Goal: Navigation & Orientation: Go to known website

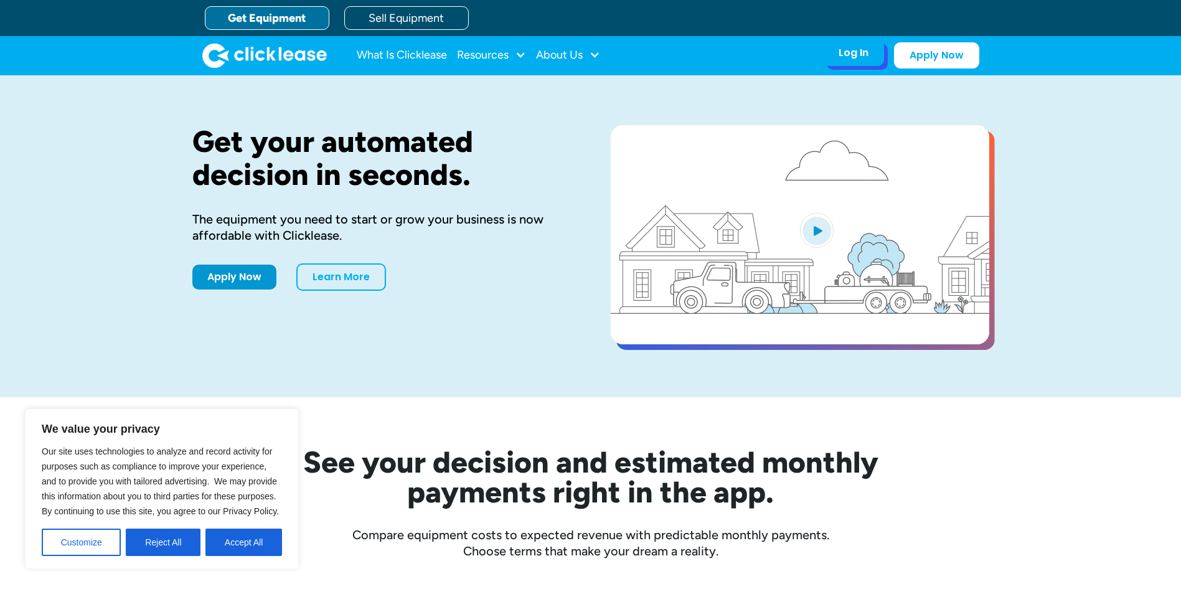
click at [865, 60] on div "Log In Account login I use Clicklease to get my equipment Partner Portal I offe…" at bounding box center [853, 53] width 61 height 26
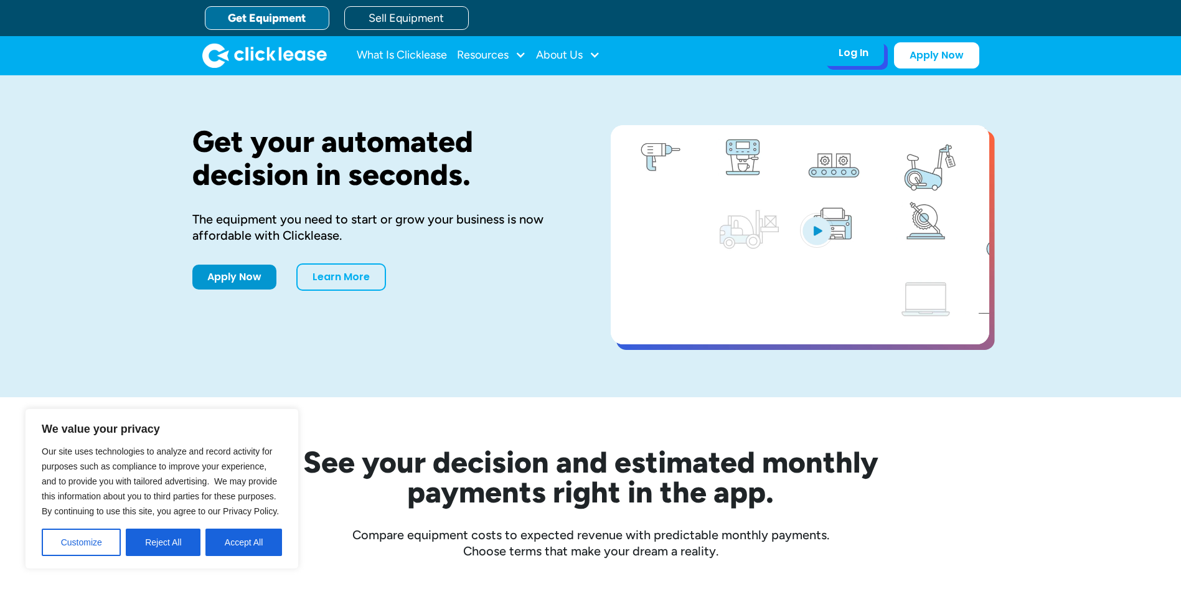
click at [859, 50] on div "Log In" at bounding box center [853, 53] width 30 height 12
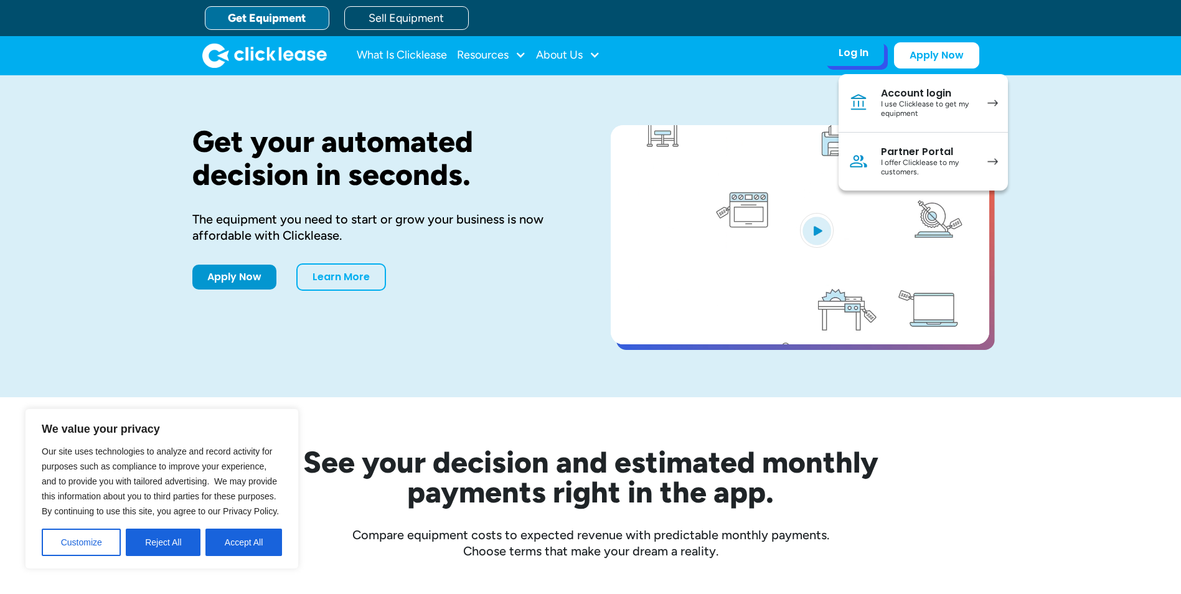
click at [927, 96] on div "Account login" at bounding box center [928, 93] width 94 height 12
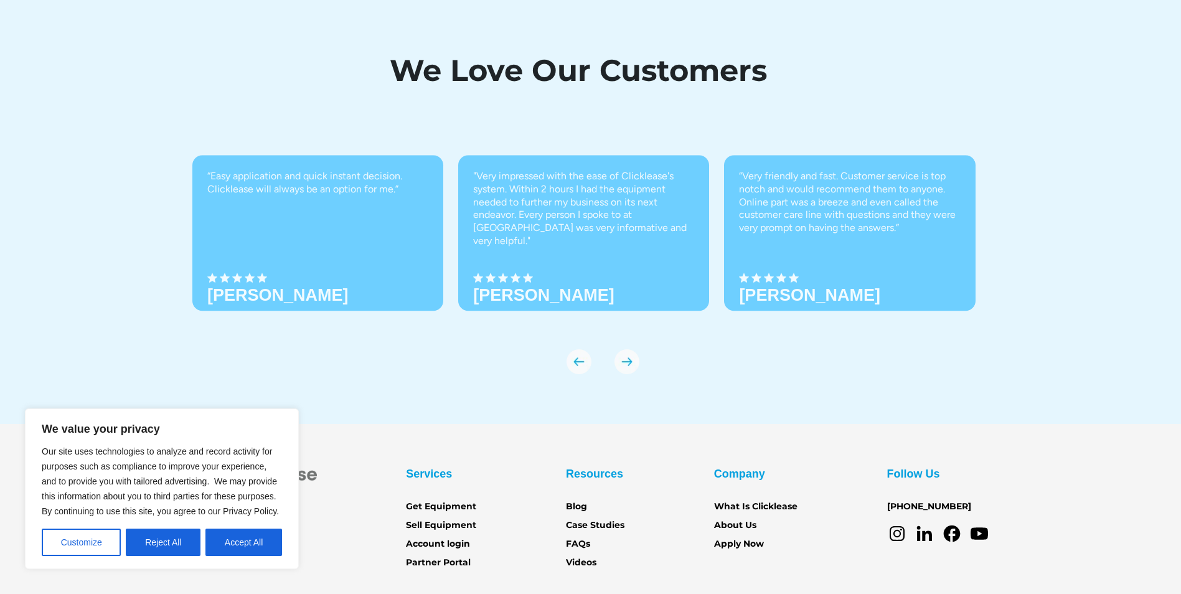
scroll to position [4364, 0]
